Goal: Information Seeking & Learning: Learn about a topic

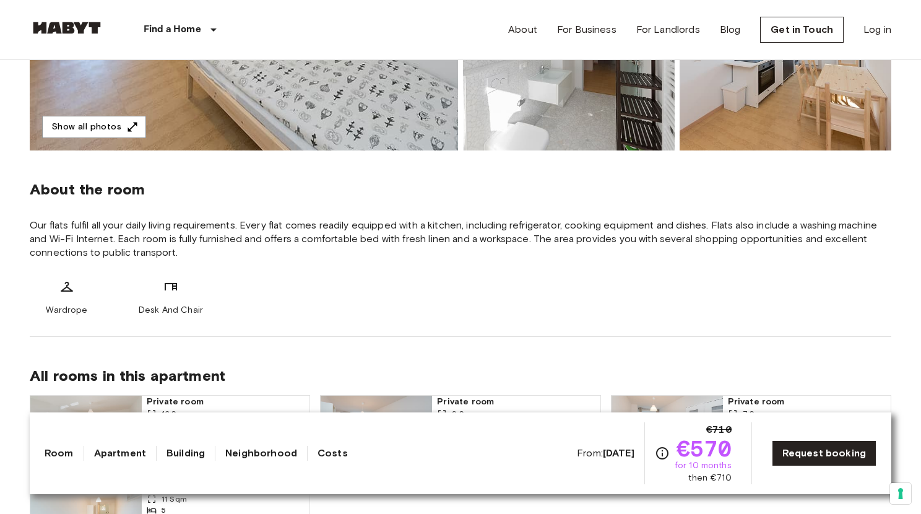
scroll to position [343, 0]
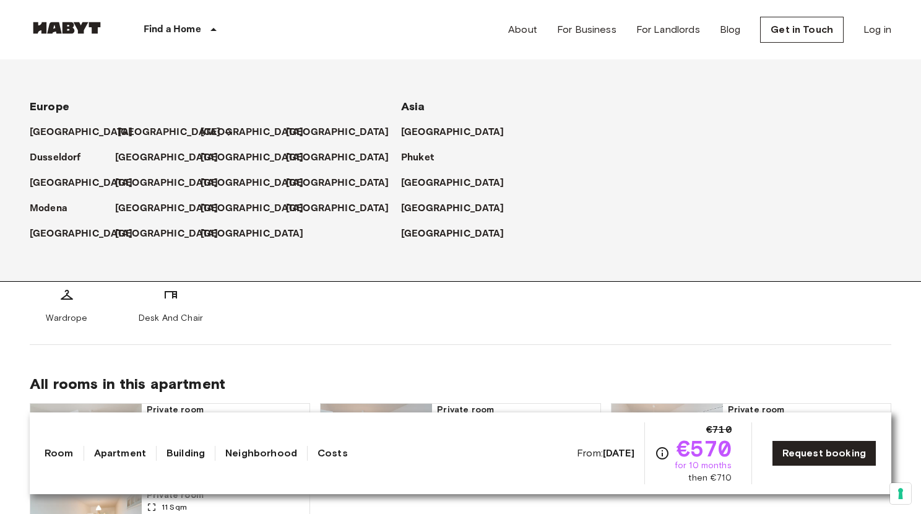
click at [123, 127] on p "[GEOGRAPHIC_DATA]" at bounding box center [169, 132] width 103 height 15
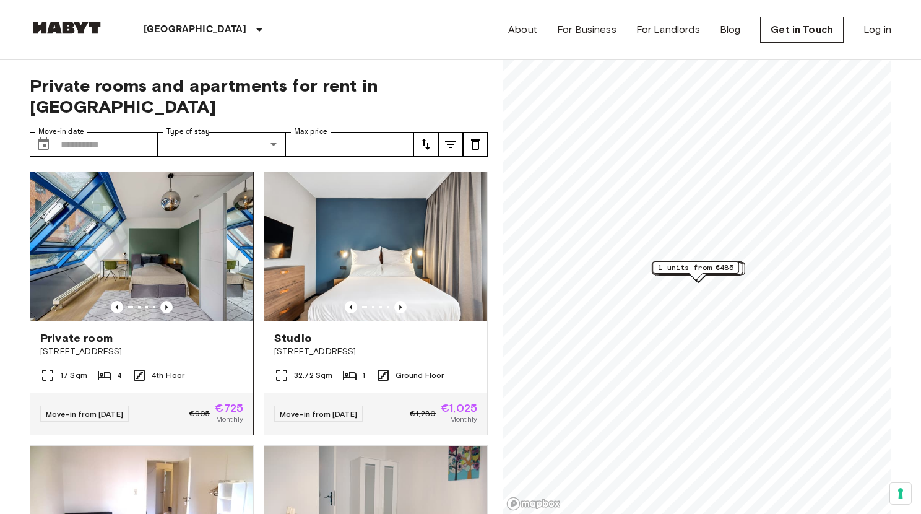
click at [173, 233] on img at bounding box center [141, 246] width 223 height 149
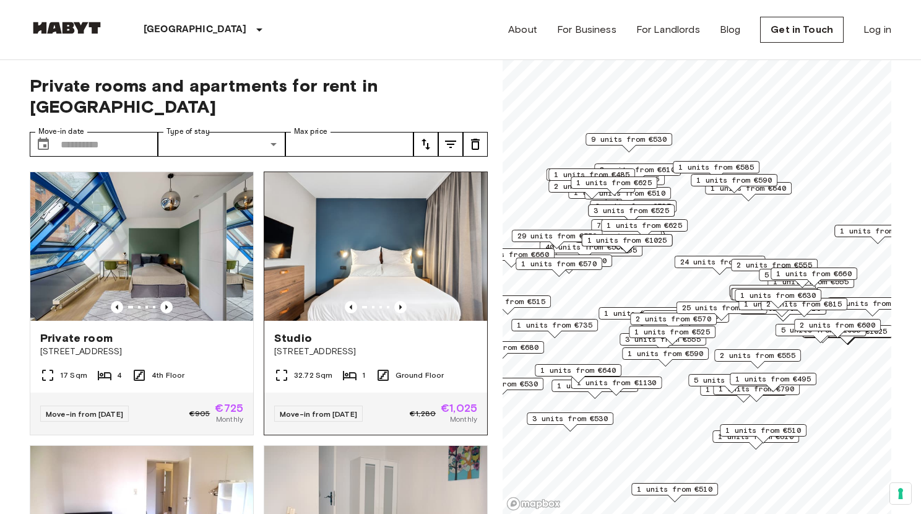
click at [312, 241] on img at bounding box center [375, 246] width 223 height 149
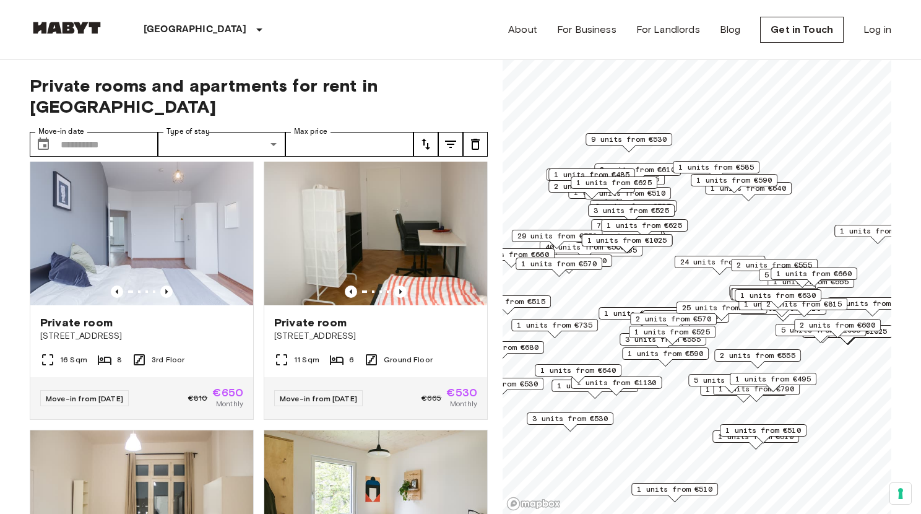
scroll to position [567, 0]
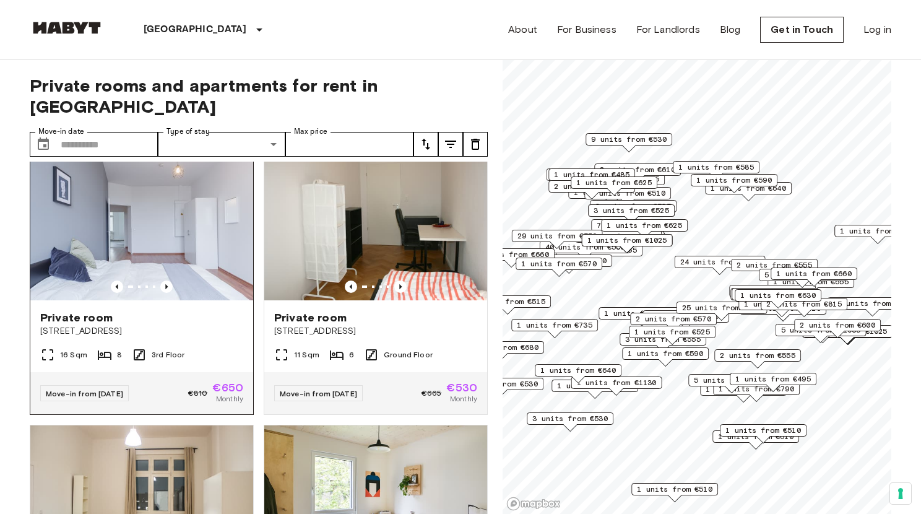
click at [176, 235] on img at bounding box center [141, 226] width 223 height 149
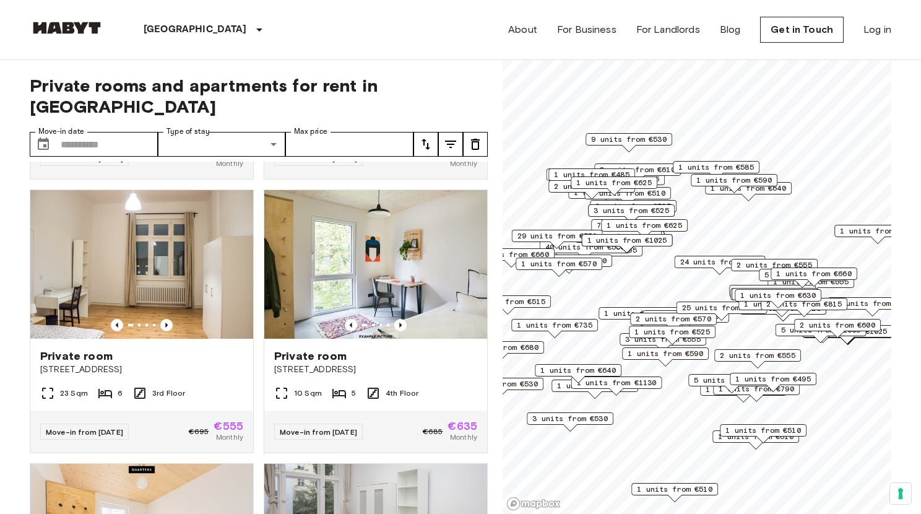
scroll to position [801, 0]
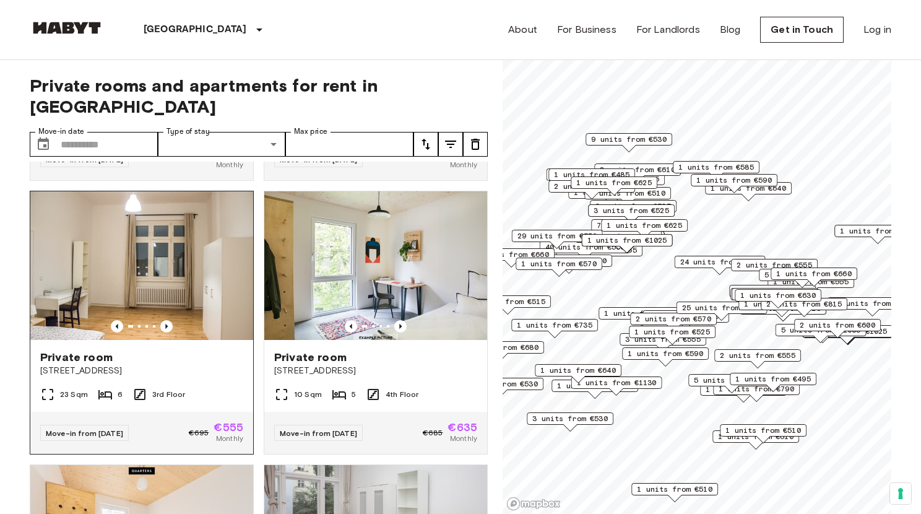
click at [175, 277] on img at bounding box center [141, 265] width 223 height 149
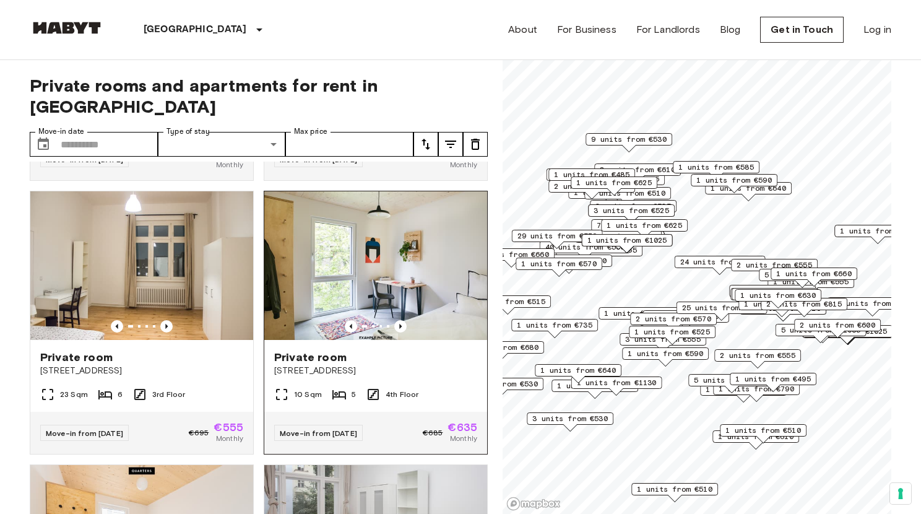
click at [299, 252] on img at bounding box center [375, 265] width 223 height 149
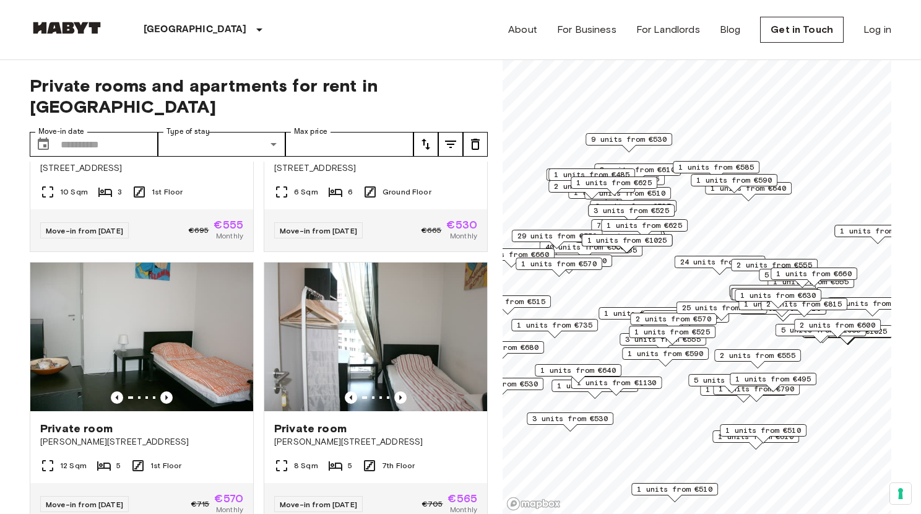
scroll to position [1758, 0]
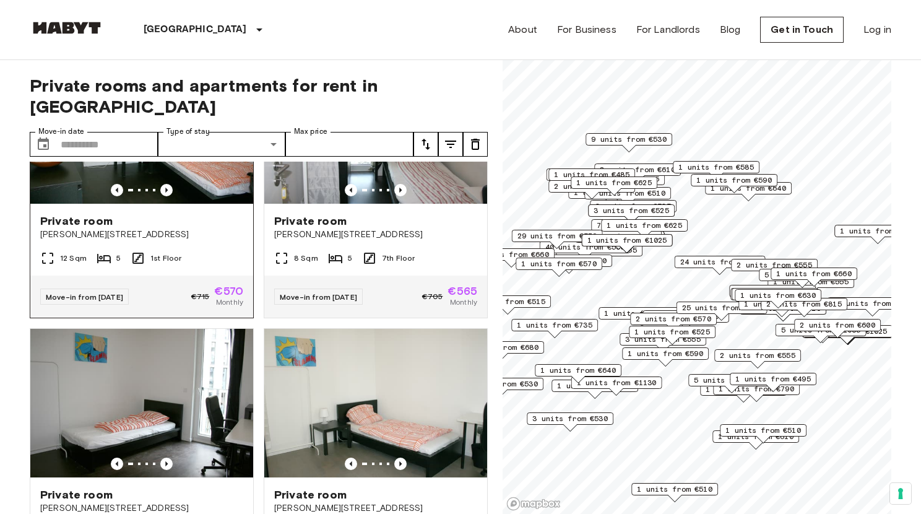
click at [203, 228] on div "Private room" at bounding box center [141, 220] width 203 height 15
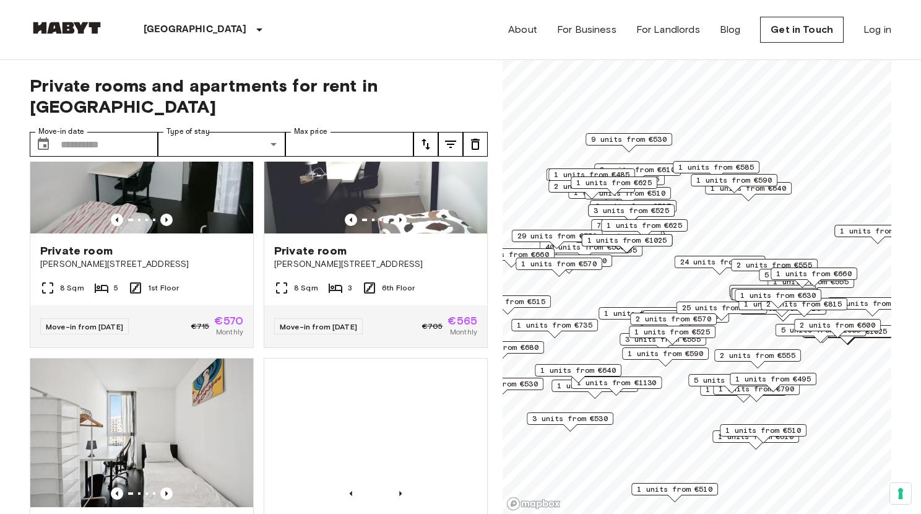
scroll to position [2457, 0]
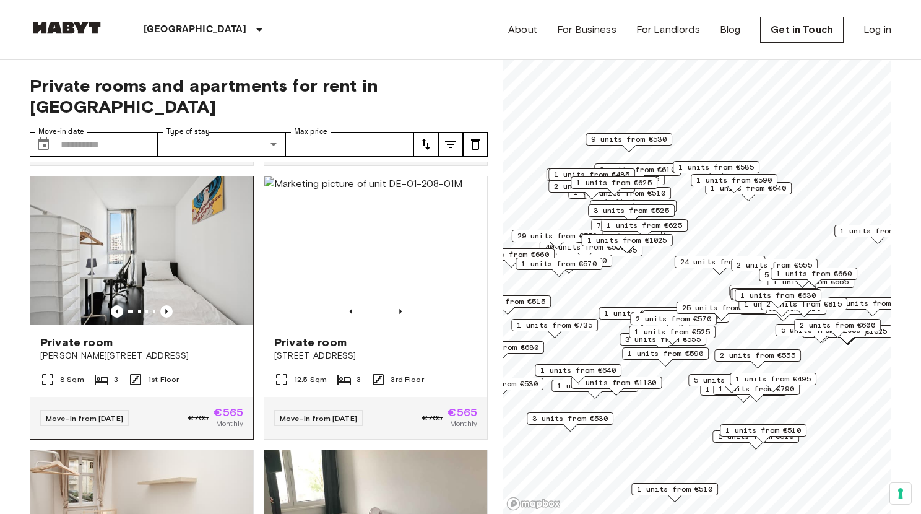
click at [205, 282] on img at bounding box center [141, 250] width 223 height 149
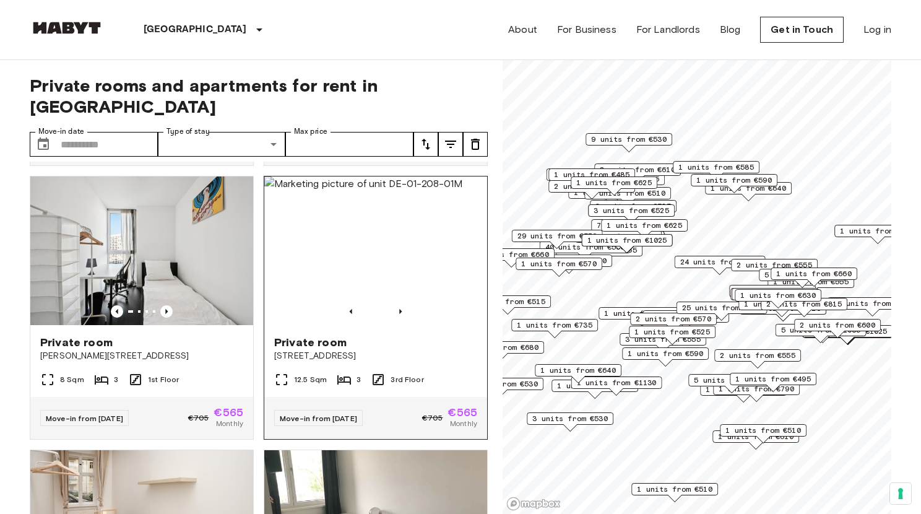
click at [344, 256] on img at bounding box center [375, 250] width 223 height 149
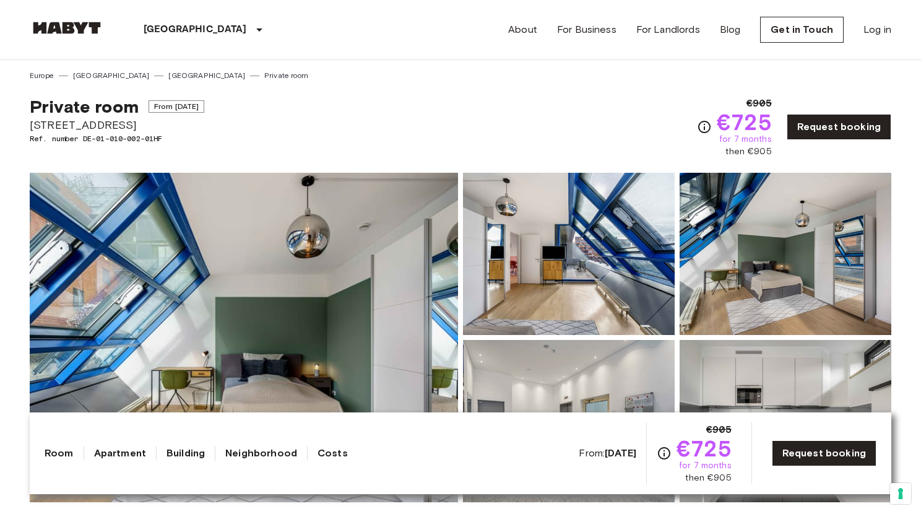
click at [502, 285] on img at bounding box center [569, 254] width 212 height 162
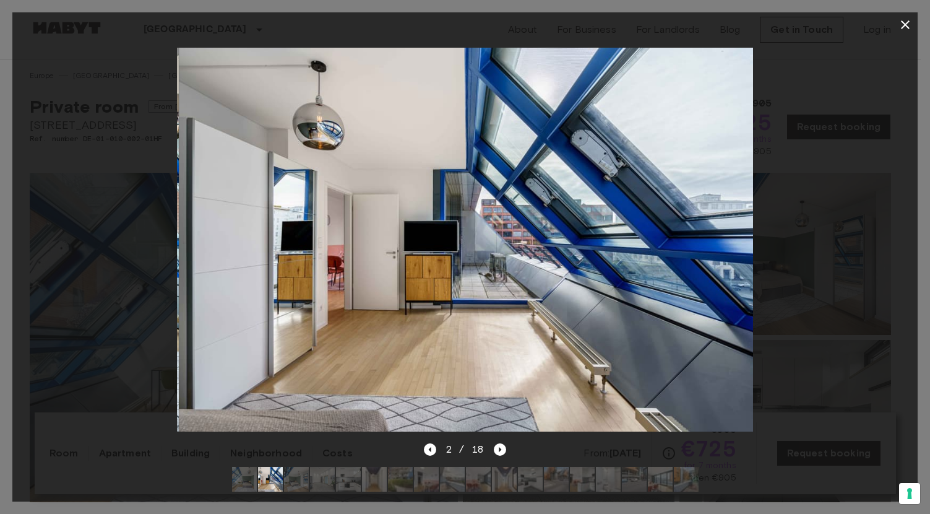
click at [152, 237] on div at bounding box center [464, 239] width 905 height 405
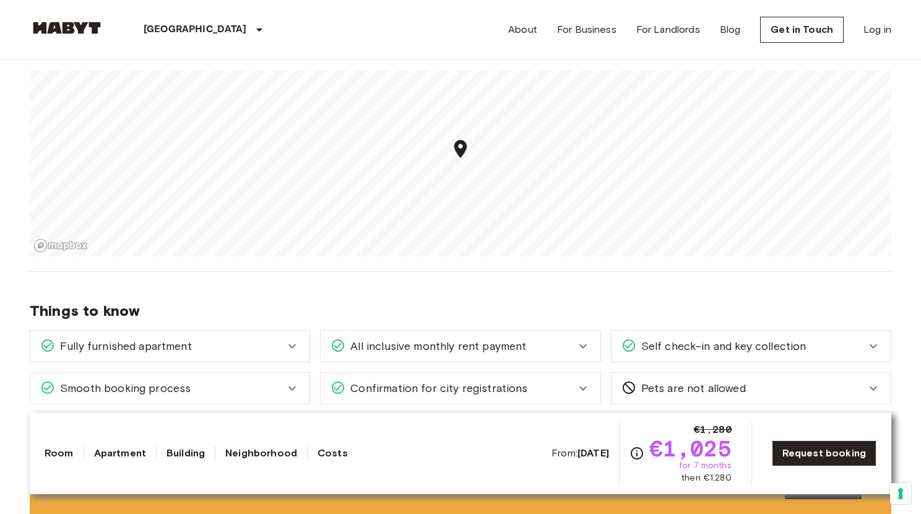
scroll to position [316, 0]
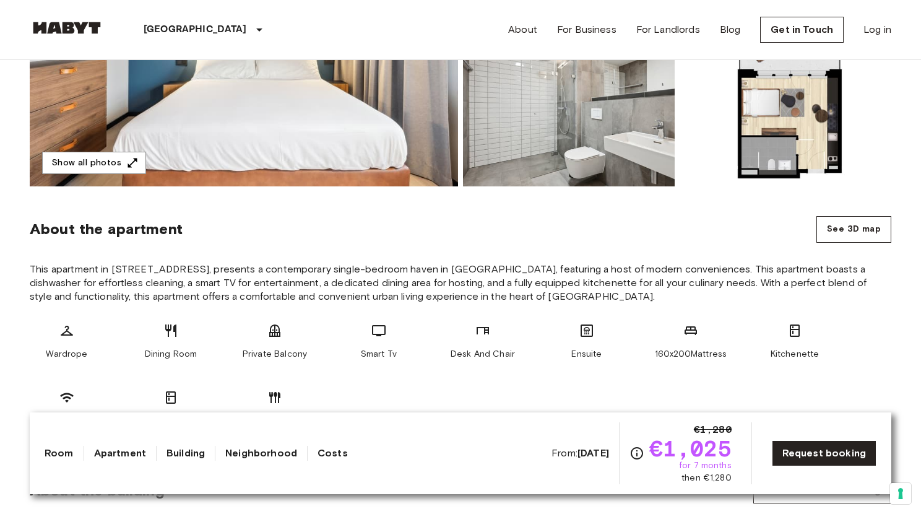
click at [278, 232] on div "About the apartment See 3D map" at bounding box center [460, 229] width 861 height 27
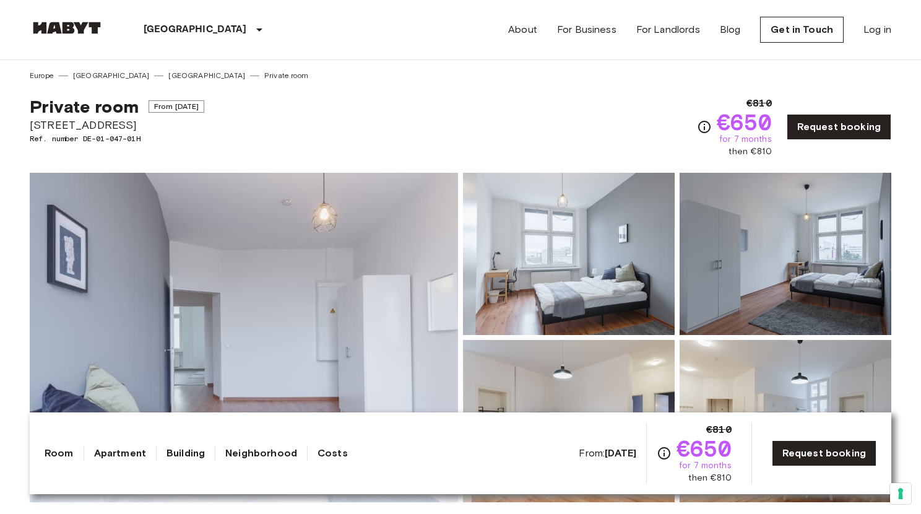
click at [279, 132] on div "Private room From Aug 18 2025 Müllerstraße 6 Ref. number DE-01-047-01H €810 €65…" at bounding box center [460, 119] width 861 height 77
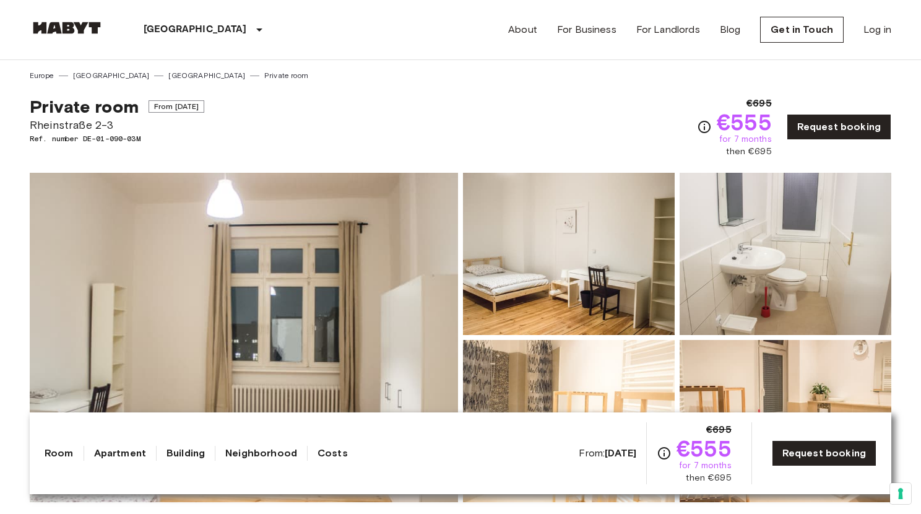
click at [335, 87] on div "Private room From [DATE][GEOGRAPHIC_DATA][STREET_ADDRESS]. number DE-01-090-03M…" at bounding box center [460, 119] width 861 height 77
